Goal: Information Seeking & Learning: Learn about a topic

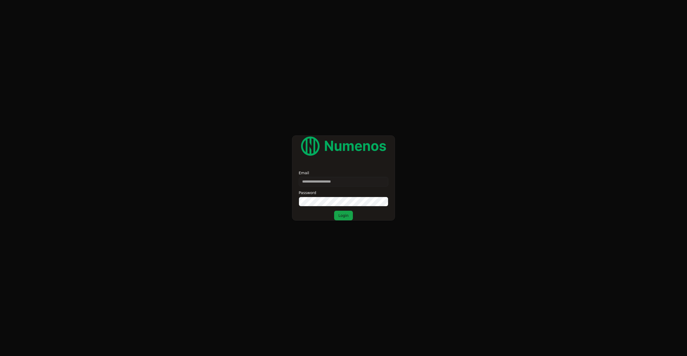
type input "**********"
click at [346, 217] on button "Login" at bounding box center [343, 216] width 19 height 10
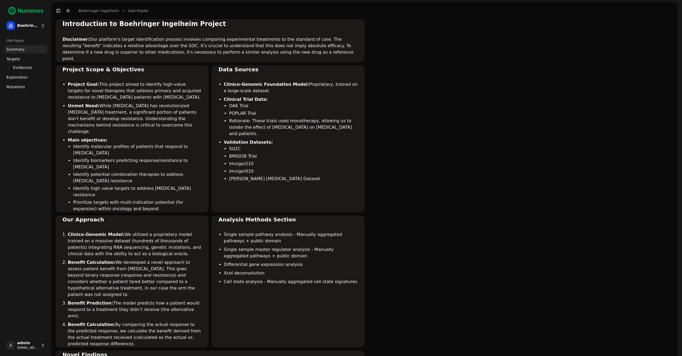
click at [28, 89] on link "Mutations" at bounding box center [25, 87] width 43 height 9
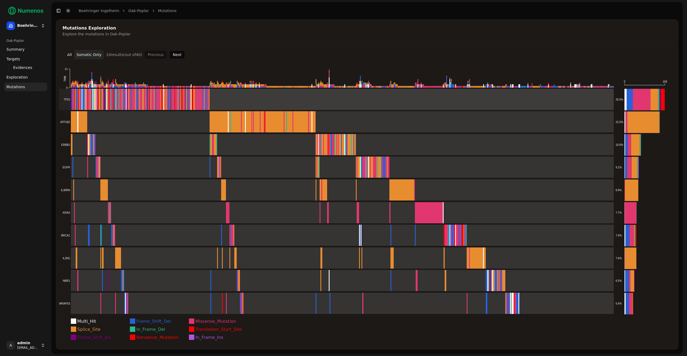
click at [223, 104] on rect at bounding box center [336, 99] width 555 height 21
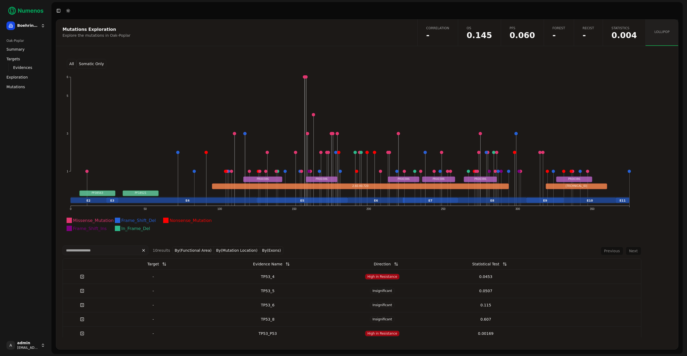
click at [196, 249] on button "By(Functional Area)" at bounding box center [193, 250] width 42 height 8
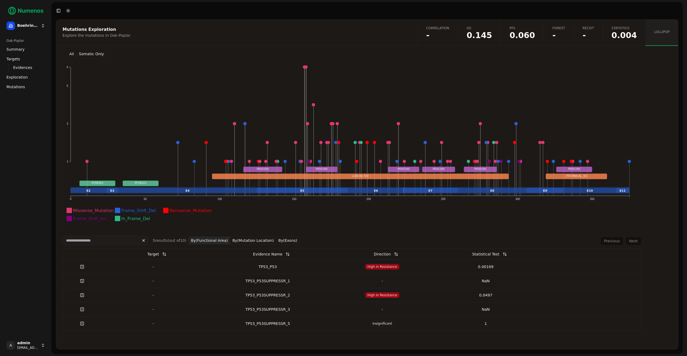
click at [628, 244] on div "Previous Next" at bounding box center [620, 241] width 41 height 9
click at [606, 243] on div "Previous Next" at bounding box center [620, 241] width 41 height 9
click at [637, 239] on div "All Somatic Only Missense_Mutation Frame_Shift_Del Nonsense_Mutation Frame_Shif…" at bounding box center [367, 195] width 622 height 285
click at [609, 241] on div "Previous Next" at bounding box center [620, 241] width 41 height 9
click at [207, 241] on button "By(Functional Area)" at bounding box center [209, 241] width 42 height 8
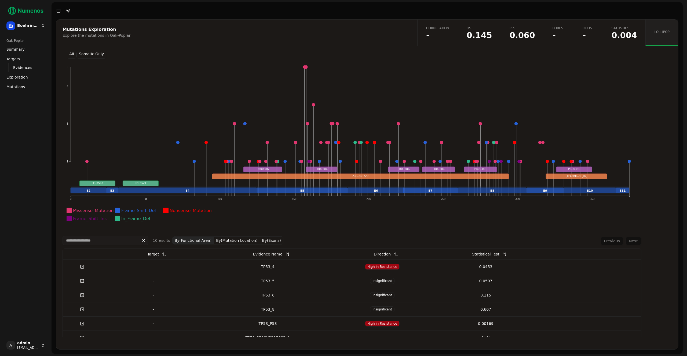
click at [186, 240] on button "By(Functional Area)" at bounding box center [193, 241] width 42 height 8
click at [192, 238] on button "By(Functional Area)" at bounding box center [193, 241] width 42 height 8
click at [209, 242] on button "By(Functional Area)" at bounding box center [209, 241] width 42 height 8
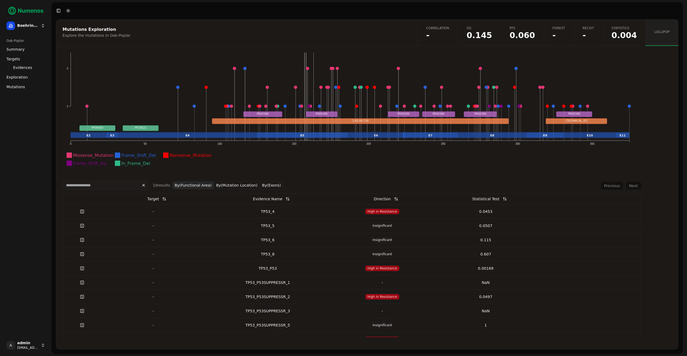
scroll to position [81, 0]
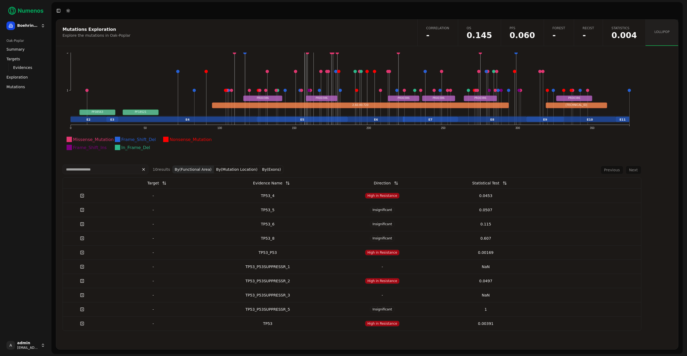
click at [185, 169] on button "By(Functional Area)" at bounding box center [193, 169] width 42 height 8
click at [195, 170] on button "By(Functional Area)" at bounding box center [193, 169] width 42 height 8
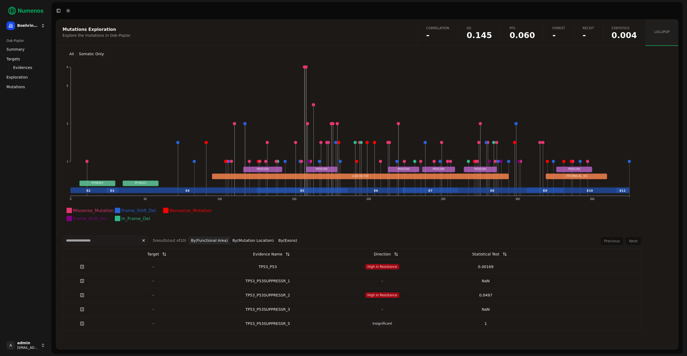
click at [211, 239] on button "By(Functional Area)" at bounding box center [209, 241] width 42 height 8
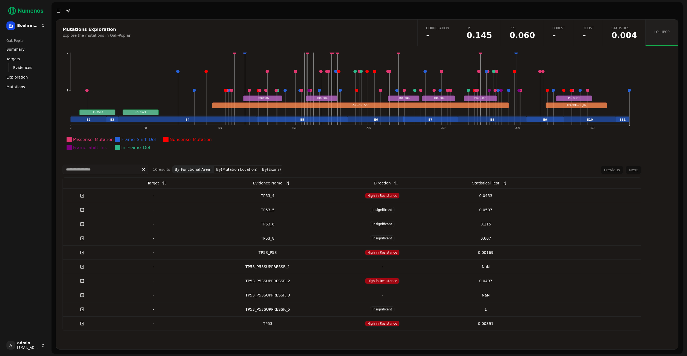
click at [186, 171] on button "By(Functional Area)" at bounding box center [193, 169] width 42 height 8
click at [237, 167] on button "By(Mutation Location)" at bounding box center [237, 169] width 46 height 8
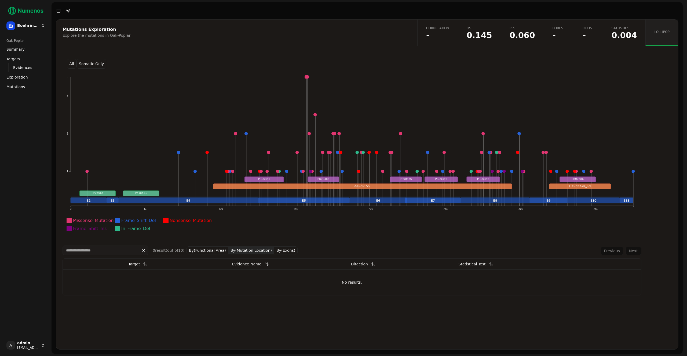
click at [256, 248] on button "By(Mutation Location)" at bounding box center [251, 250] width 46 height 8
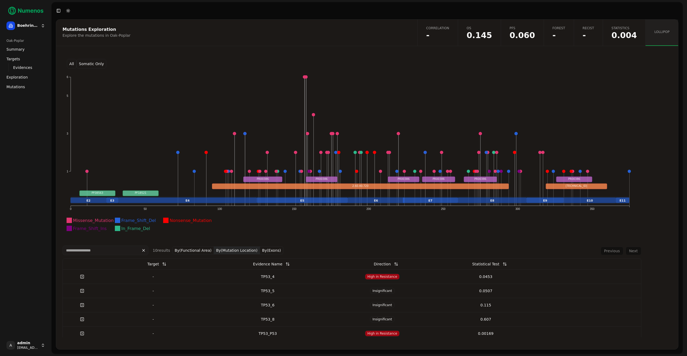
click at [240, 253] on button "By(Mutation Location)" at bounding box center [237, 250] width 46 height 8
click at [270, 252] on button "By(Exons)" at bounding box center [271, 250] width 23 height 8
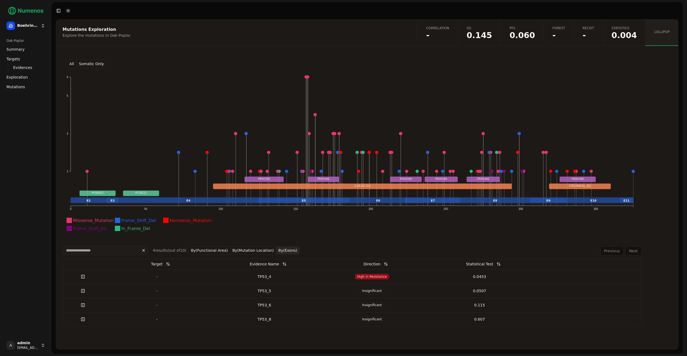
click at [288, 250] on button "By(Exons)" at bounding box center [287, 250] width 23 height 8
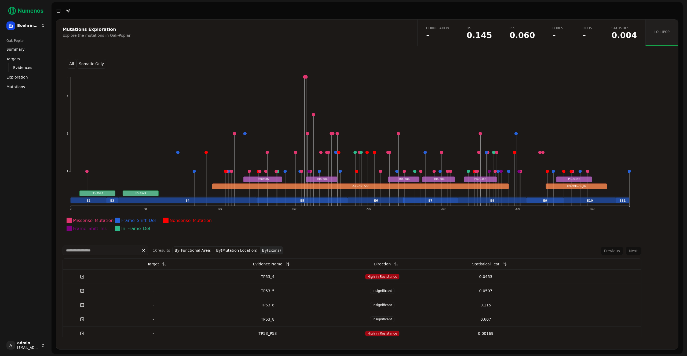
click at [69, 63] on button "All" at bounding box center [72, 64] width 10 height 10
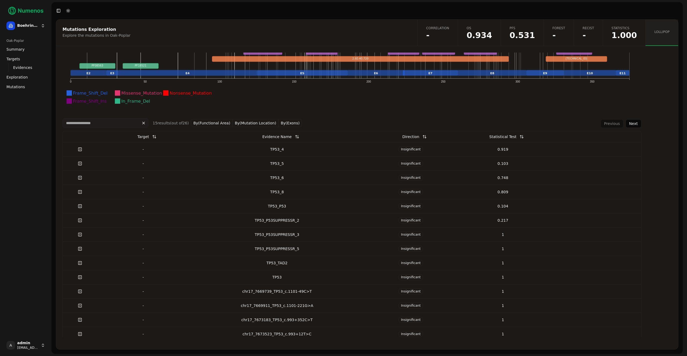
scroll to position [152, 0]
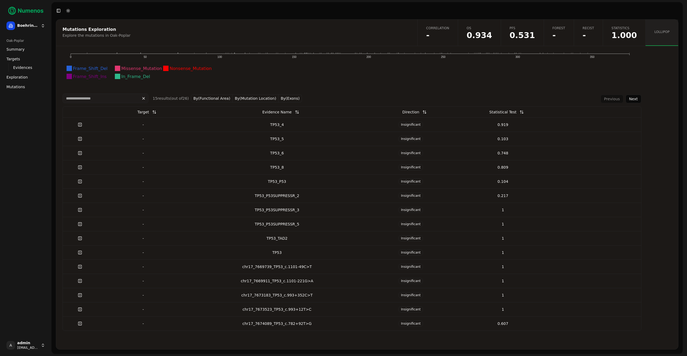
click at [255, 98] on button "By(Mutation Location)" at bounding box center [256, 98] width 46 height 8
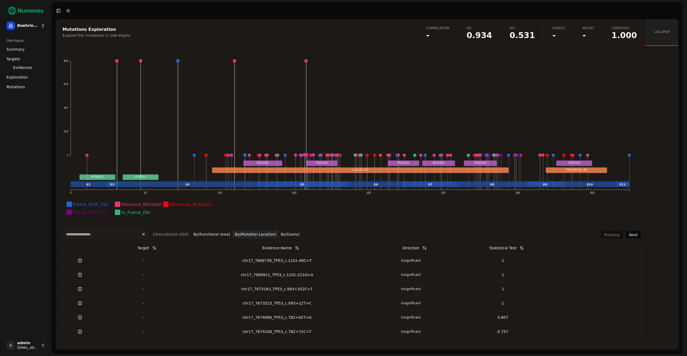
scroll to position [8, 0]
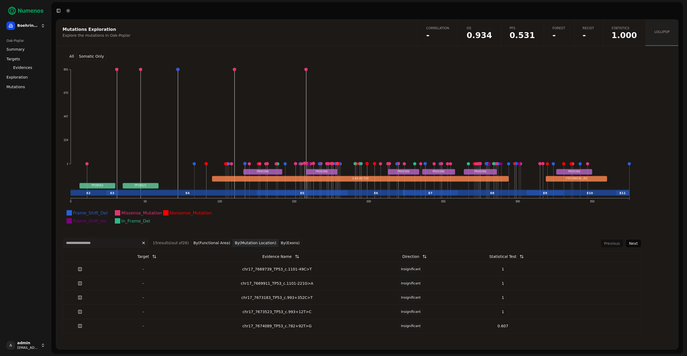
click at [290, 241] on button "By(Exons)" at bounding box center [289, 243] width 23 height 8
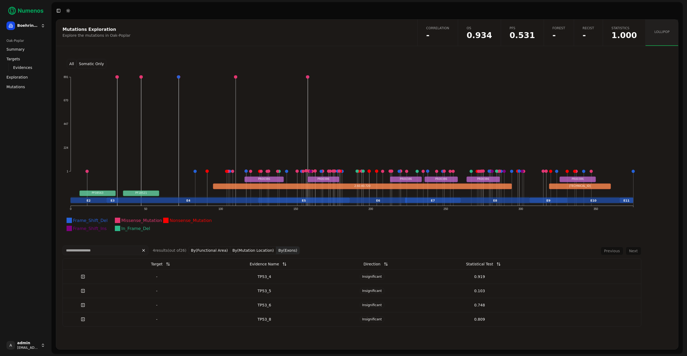
click at [283, 277] on div "TP53_4" at bounding box center [264, 276] width 103 height 5
click at [95, 62] on button "Somatic Only" at bounding box center [91, 64] width 30 height 10
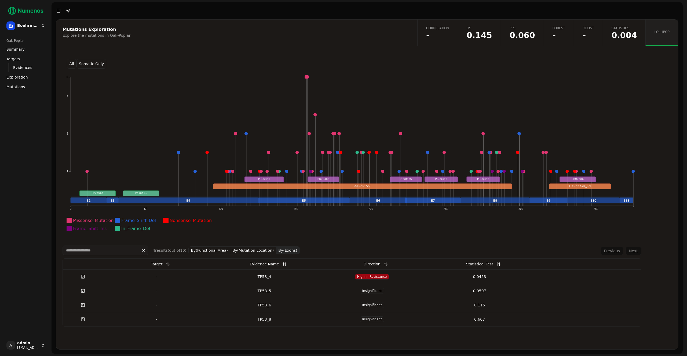
click at [282, 275] on div "TP53_4" at bounding box center [264, 276] width 103 height 5
click at [17, 84] on span "Mutations" at bounding box center [15, 86] width 19 height 5
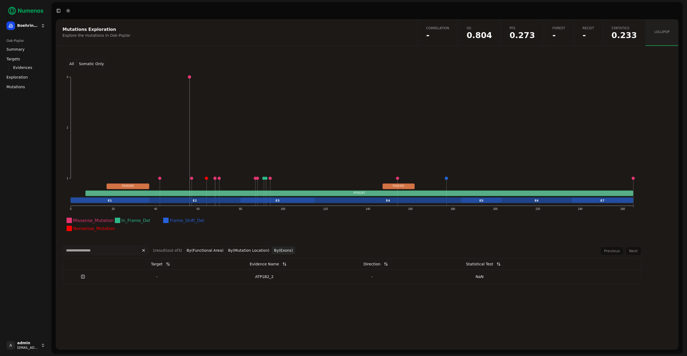
click at [580, 34] on link "Recist -" at bounding box center [587, 33] width 29 height 26
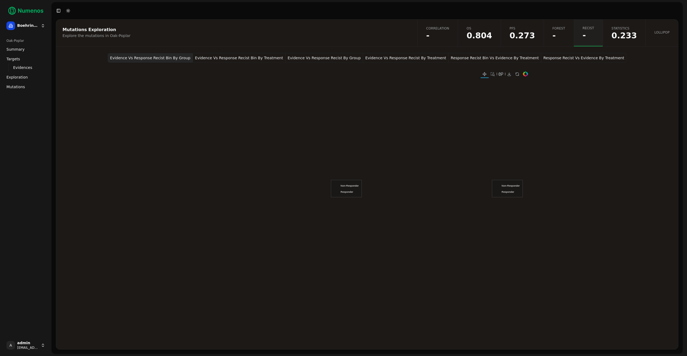
click at [252, 59] on button "Evidence Vs Response Recist Bin By Treatment" at bounding box center [239, 58] width 93 height 10
click at [568, 37] on link "Forest -" at bounding box center [558, 33] width 30 height 27
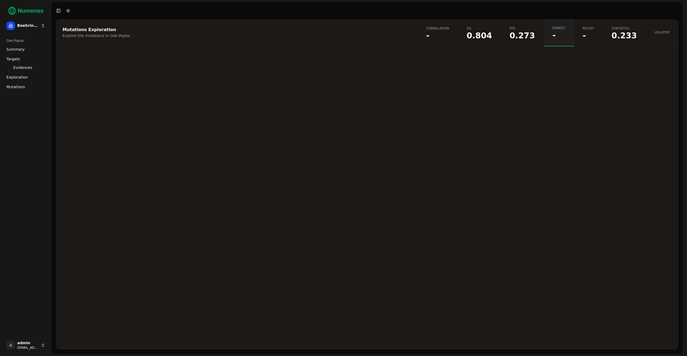
click at [588, 32] on span "-" at bounding box center [588, 36] width 12 height 8
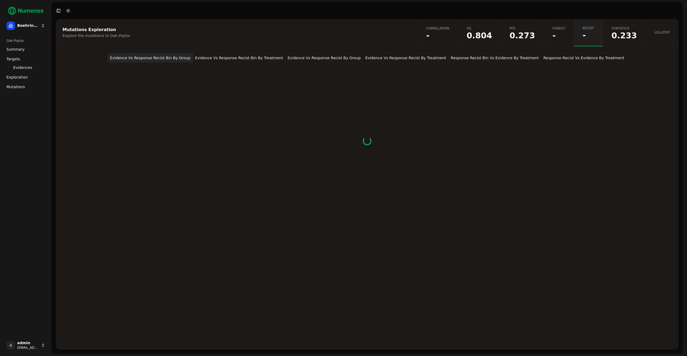
click at [503, 58] on button "Response Recist Bin Vs Evidence By Treatment" at bounding box center [494, 58] width 93 height 10
click at [441, 30] on span "Correlation" at bounding box center [437, 28] width 23 height 4
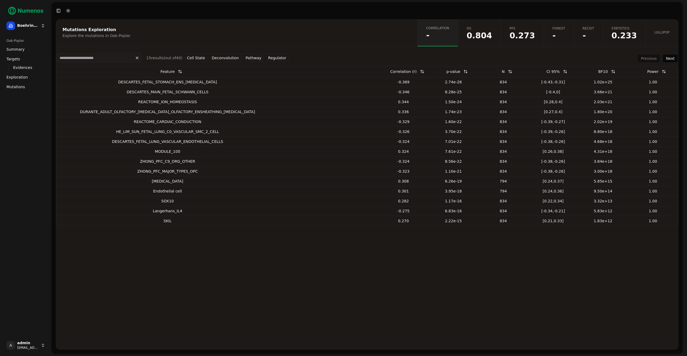
click at [18, 87] on span "Mutations" at bounding box center [15, 86] width 19 height 5
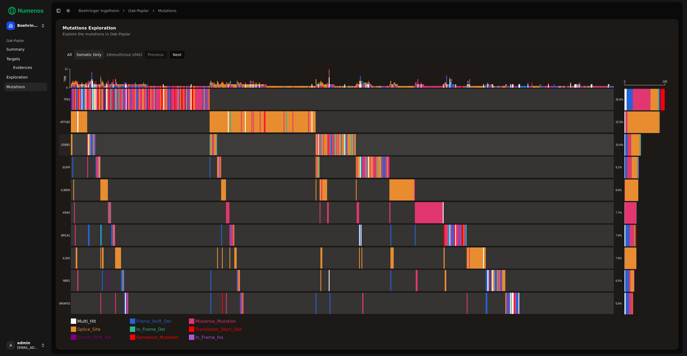
click at [112, 141] on rect at bounding box center [336, 144] width 555 height 21
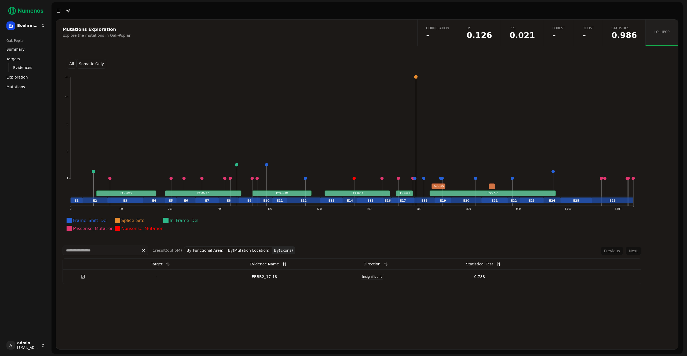
click at [73, 64] on button "All" at bounding box center [72, 64] width 10 height 10
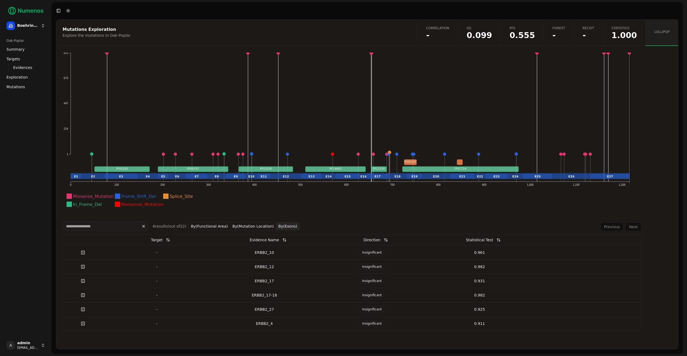
scroll to position [24, 0]
click at [260, 227] on button "By(Mutation Location)" at bounding box center [253, 227] width 46 height 8
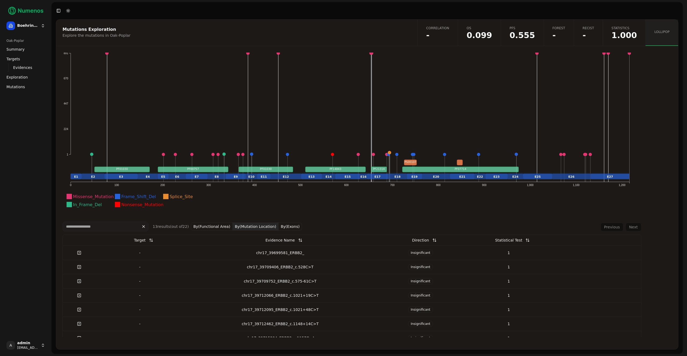
click at [253, 223] on button "By(Mutation Location)" at bounding box center [256, 227] width 46 height 8
click at [249, 226] on button "By(Mutation Location)" at bounding box center [256, 227] width 46 height 8
click at [256, 227] on button "By(Mutation Location)" at bounding box center [256, 227] width 46 height 8
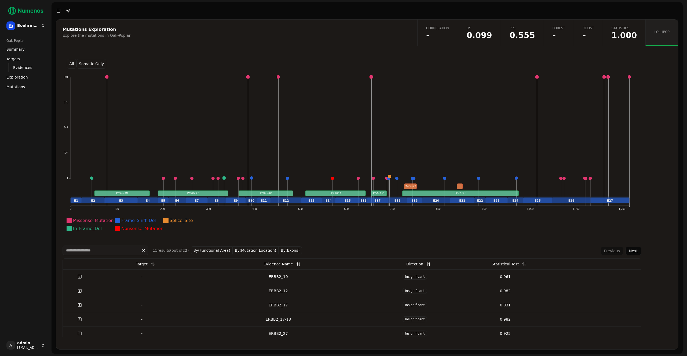
click at [14, 89] on span "Mutations" at bounding box center [15, 86] width 19 height 5
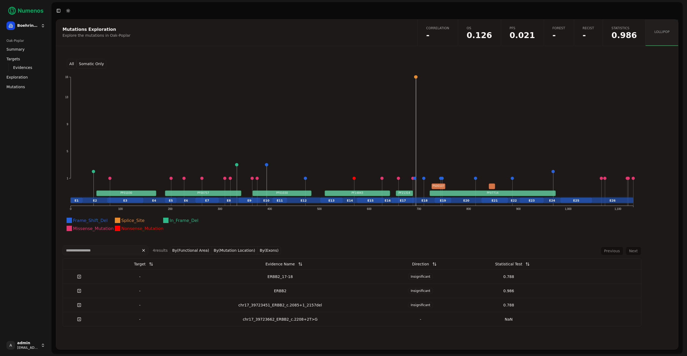
click at [83, 64] on button "Somatic Only" at bounding box center [91, 64] width 30 height 10
click at [70, 65] on button "All" at bounding box center [72, 64] width 10 height 10
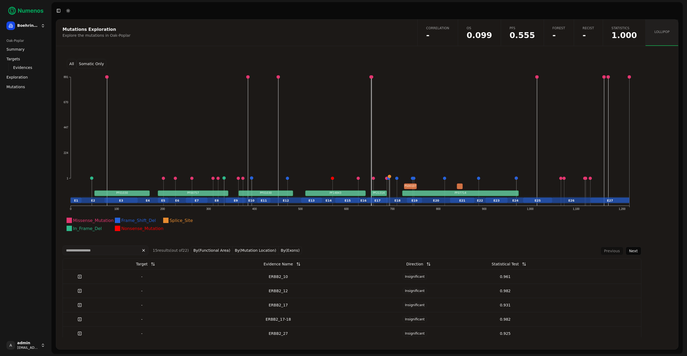
click at [20, 91] on div "Oak-Poplar Summary Targets Evidences Exploration Mutations" at bounding box center [25, 63] width 47 height 59
click at [20, 87] on span "Mutations" at bounding box center [15, 86] width 19 height 5
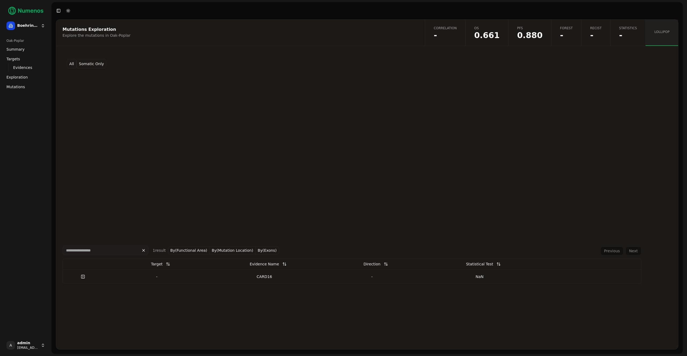
click at [477, 36] on link "OS 0.661" at bounding box center [486, 33] width 43 height 26
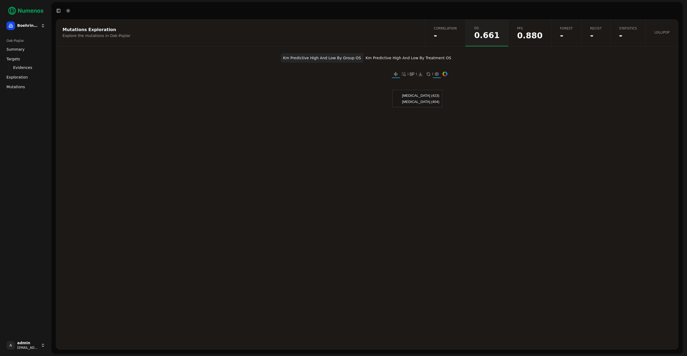
click at [518, 32] on link "PFS 0.880" at bounding box center [529, 33] width 43 height 27
click at [664, 38] on link "Lollipop" at bounding box center [661, 33] width 33 height 27
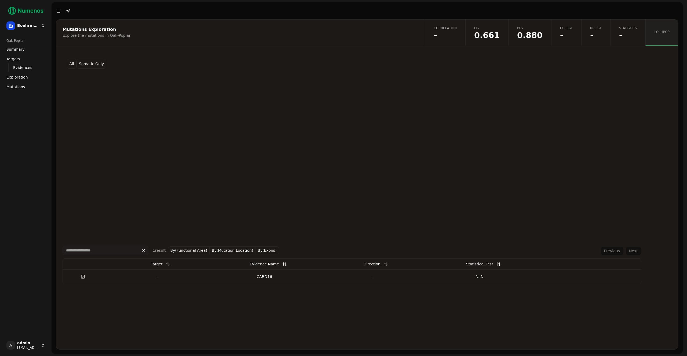
click at [359, 277] on div "-" at bounding box center [371, 276] width 103 height 5
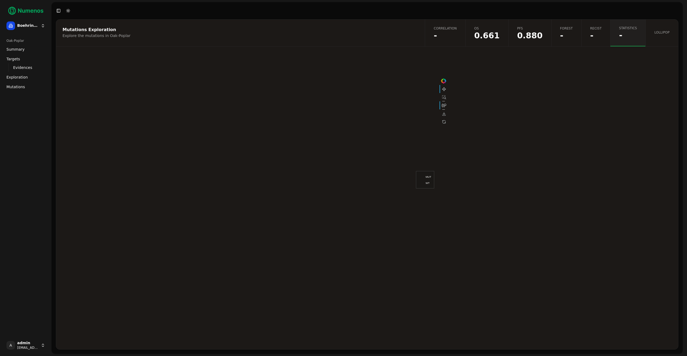
click at [594, 37] on span "-" at bounding box center [596, 36] width 12 height 8
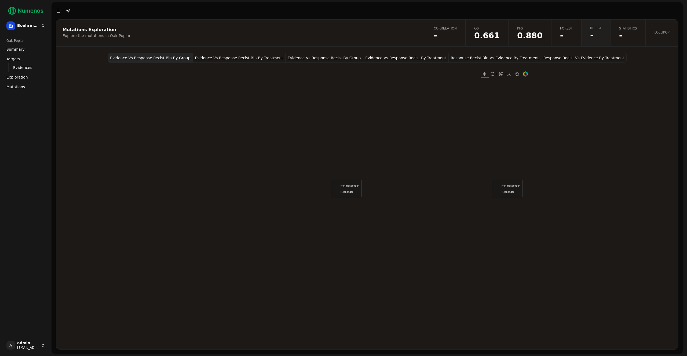
click at [627, 36] on span "-" at bounding box center [628, 36] width 18 height 8
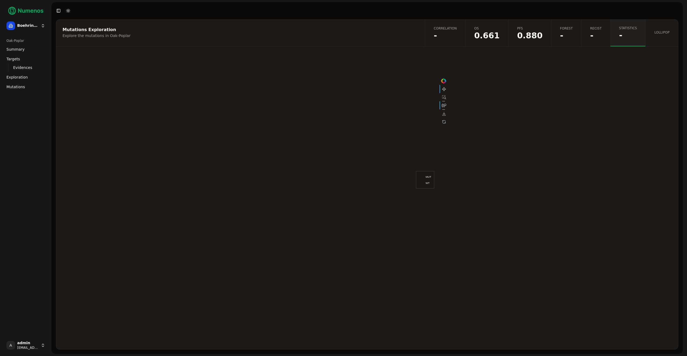
click at [598, 35] on span "-" at bounding box center [596, 36] width 12 height 8
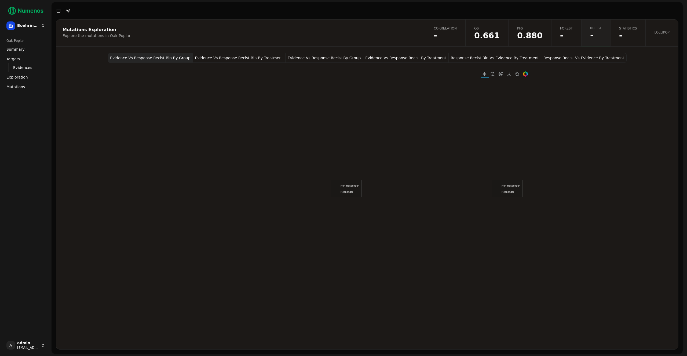
click at [626, 39] on span "-" at bounding box center [628, 36] width 18 height 8
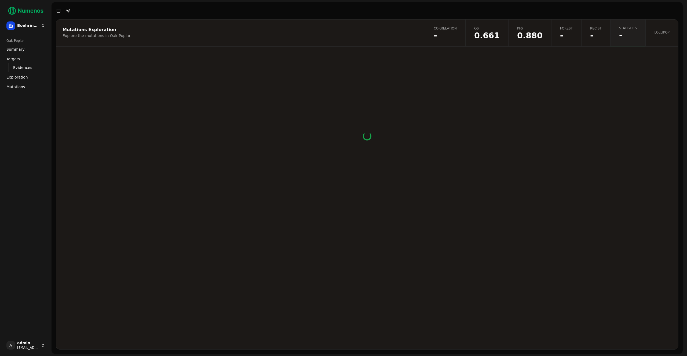
click at [651, 36] on link "Lollipop" at bounding box center [661, 33] width 33 height 27
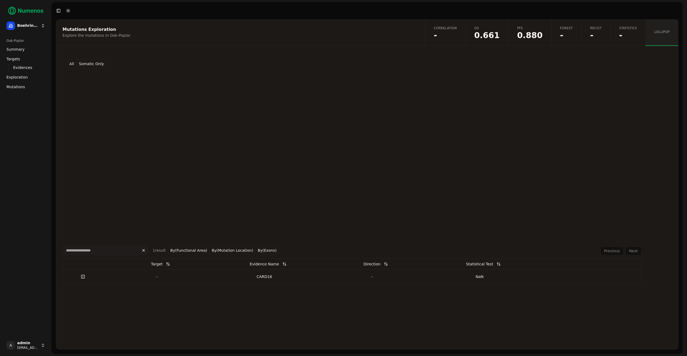
click at [197, 253] on button "By(Functional Area)" at bounding box center [189, 250] width 42 height 8
click at [197, 251] on button "By(Functional Area)" at bounding box center [205, 250] width 42 height 8
click at [227, 252] on button "By(Mutation Location)" at bounding box center [232, 250] width 46 height 8
click at [262, 250] on button "By(Mutation Location)" at bounding box center [249, 250] width 46 height 8
click at [262, 250] on button "By(Exons)" at bounding box center [266, 250] width 23 height 8
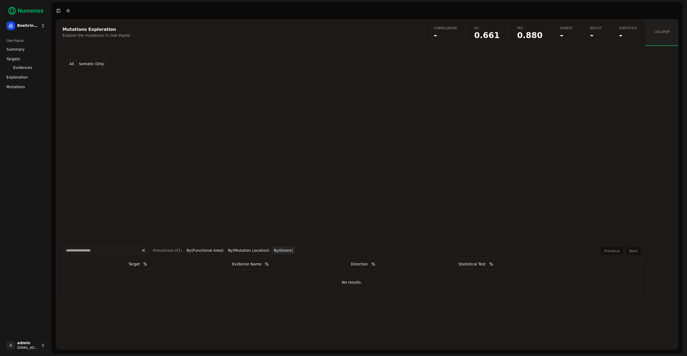
click at [274, 249] on button "By(Exons)" at bounding box center [283, 250] width 23 height 8
click at [238, 250] on button "By(Mutation Location)" at bounding box center [232, 250] width 46 height 8
click at [238, 249] on button "By(Mutation Location)" at bounding box center [249, 250] width 46 height 8
click at [209, 251] on button "By(Mutation Location)" at bounding box center [232, 250] width 46 height 8
click at [186, 253] on button "By(Functional Area)" at bounding box center [189, 250] width 42 height 8
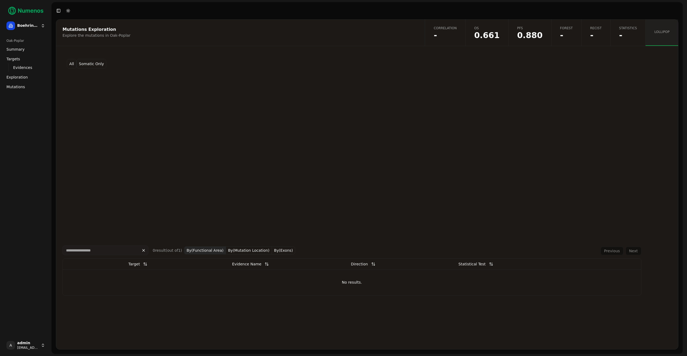
click at [277, 253] on button "By(Exons)" at bounding box center [283, 250] width 23 height 8
click at [277, 250] on button "By(Exons)" at bounding box center [283, 250] width 23 height 8
click at [282, 276] on div "CARD16" at bounding box center [264, 276] width 103 height 5
click at [628, 31] on span "-" at bounding box center [628, 35] width 18 height 8
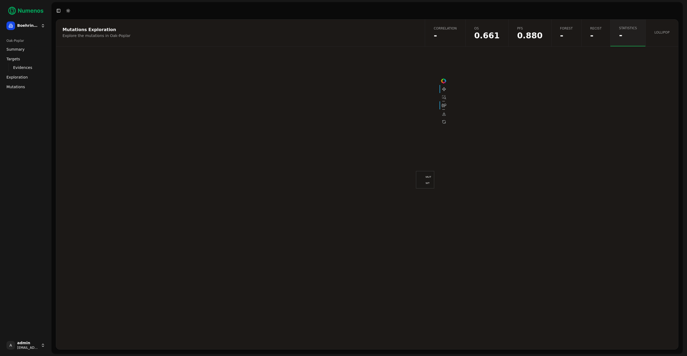
click at [602, 32] on link "Recist -" at bounding box center [595, 33] width 29 height 27
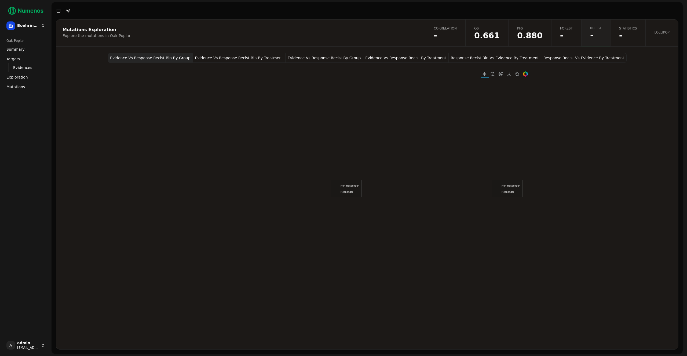
click at [559, 35] on link "Forest -" at bounding box center [566, 33] width 30 height 27
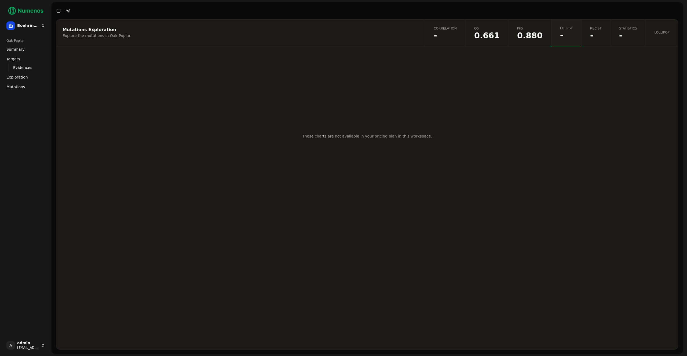
click at [539, 30] on span "PFS" at bounding box center [529, 28] width 25 height 4
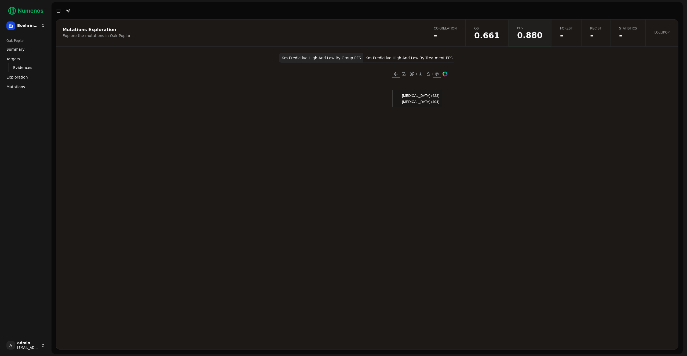
click at [464, 33] on link "Correlation -" at bounding box center [445, 33] width 40 height 27
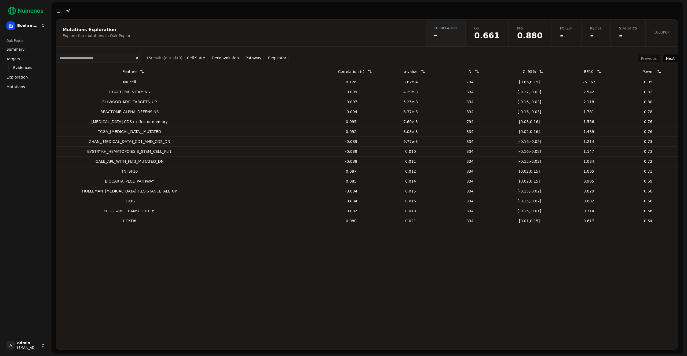
click at [550, 34] on link "PFS 0.880" at bounding box center [529, 33] width 43 height 27
click at [559, 34] on link "Forest -" at bounding box center [566, 33] width 30 height 27
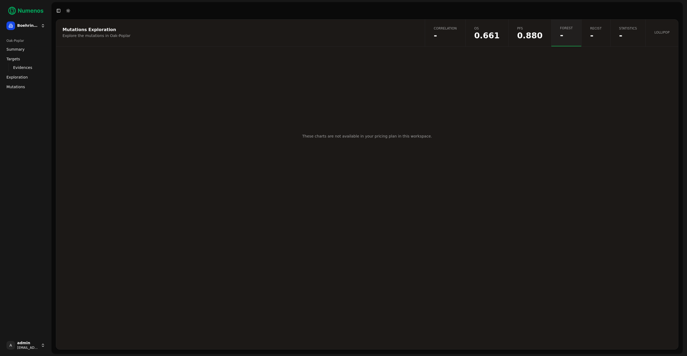
click at [665, 32] on span "Lollipop" at bounding box center [661, 32] width 15 height 4
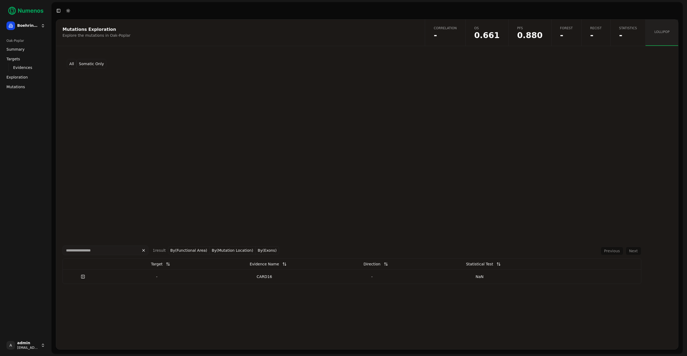
click at [28, 84] on link "Mutations" at bounding box center [25, 87] width 43 height 9
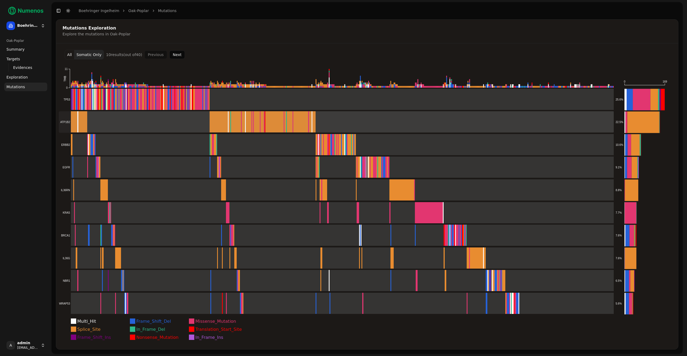
click at [150, 123] on rect at bounding box center [336, 121] width 555 height 21
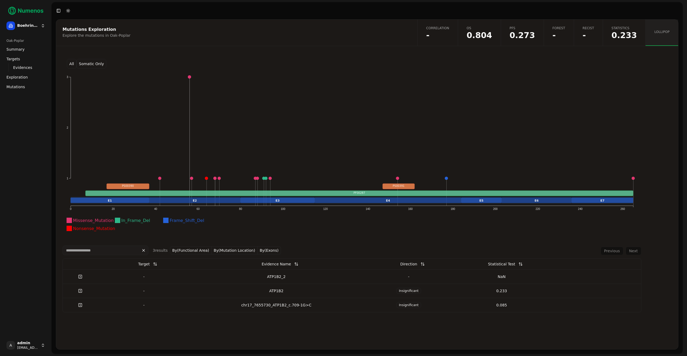
click at [290, 292] on div "ATP1B2" at bounding box center [276, 290] width 168 height 5
